Goal: Browse casually

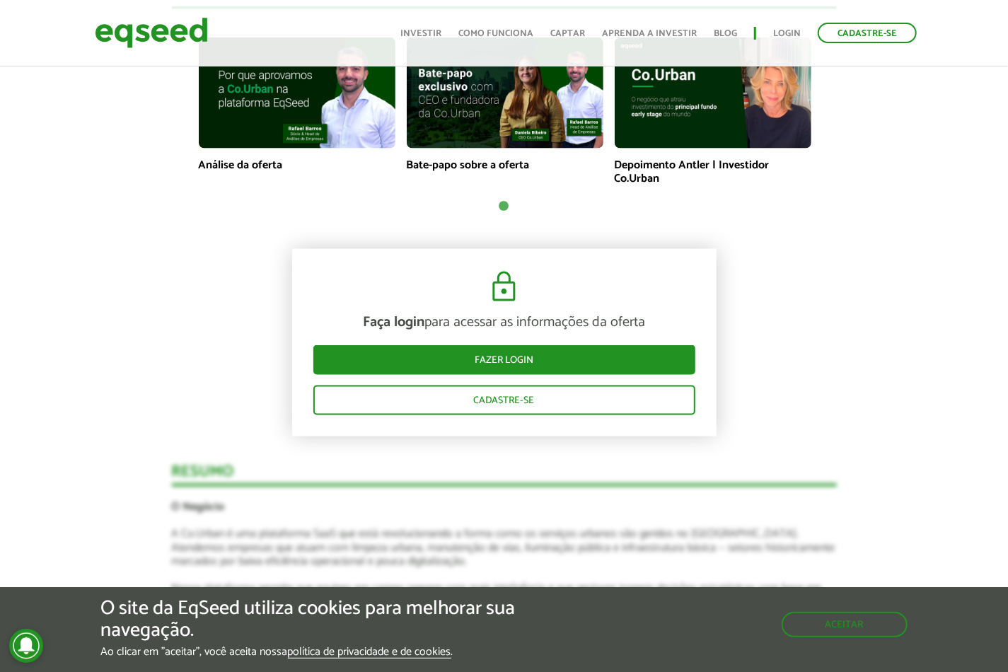
scroll to position [1131, 0]
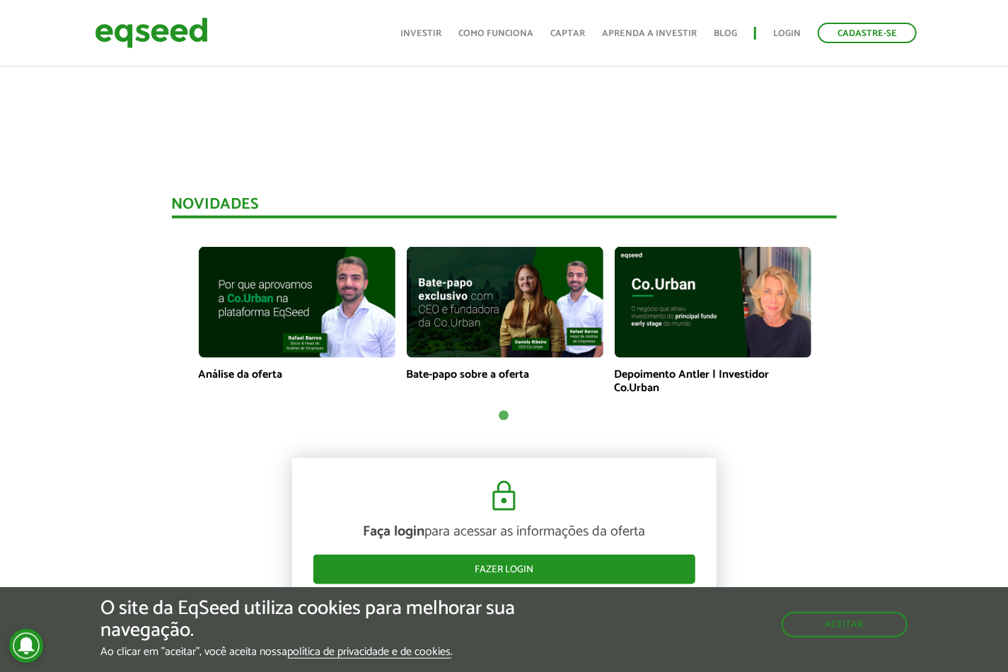
scroll to position [1037, 0]
